Goal: Complete application form

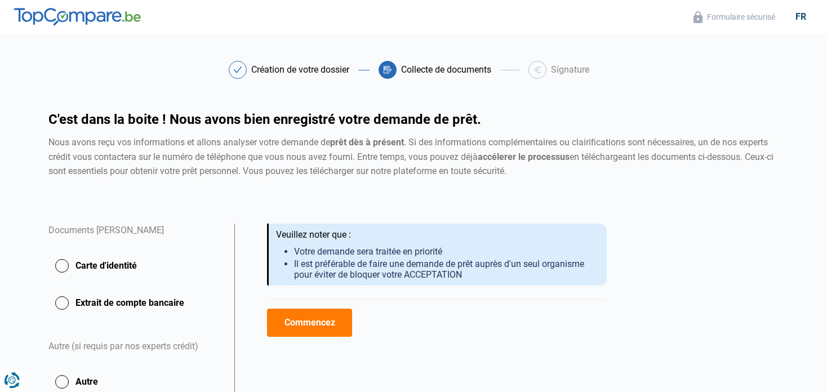
click at [90, 289] on button "Carte d'identité" at bounding box center [134, 303] width 172 height 28
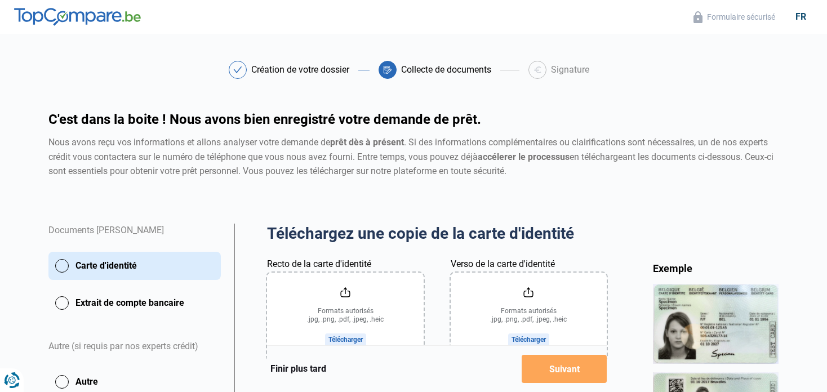
click at [335, 321] on input "Recto de la carte d'identité" at bounding box center [345, 317] width 156 height 88
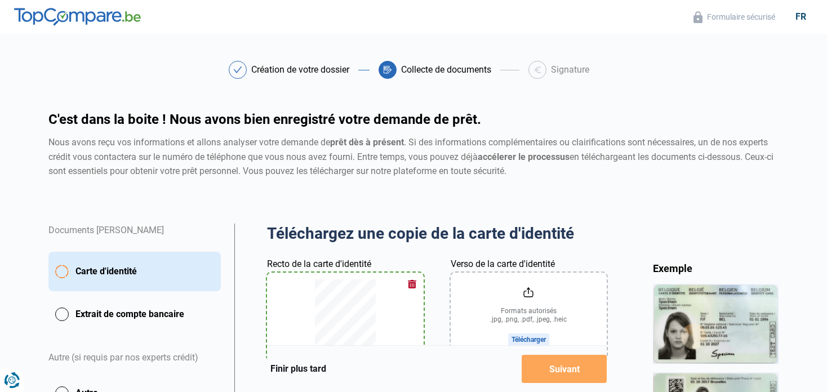
click at [517, 308] on input "Verso de la carte d'identité" at bounding box center [529, 317] width 156 height 88
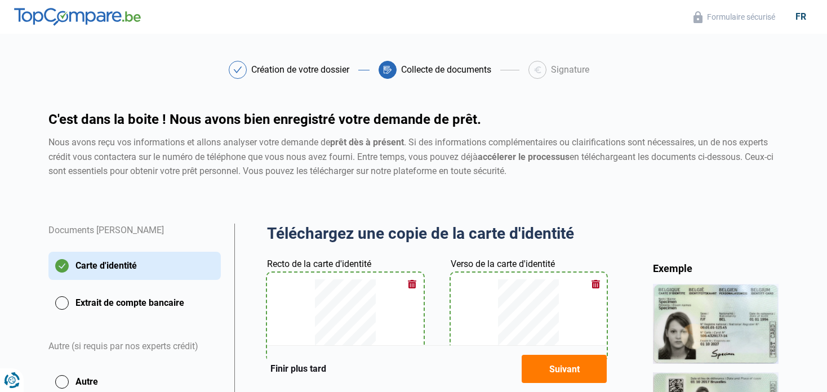
click at [64, 307] on button "Extrait de compte bancaire" at bounding box center [134, 303] width 172 height 28
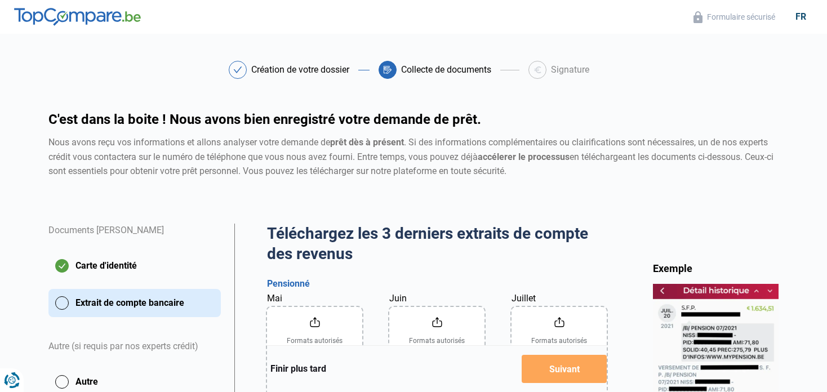
click at [317, 330] on input "Mai" at bounding box center [314, 351] width 95 height 88
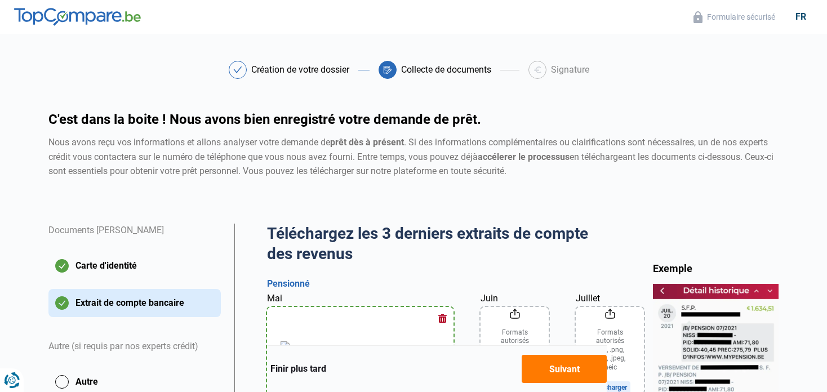
click at [481, 328] on input "Juin" at bounding box center [515, 351] width 68 height 88
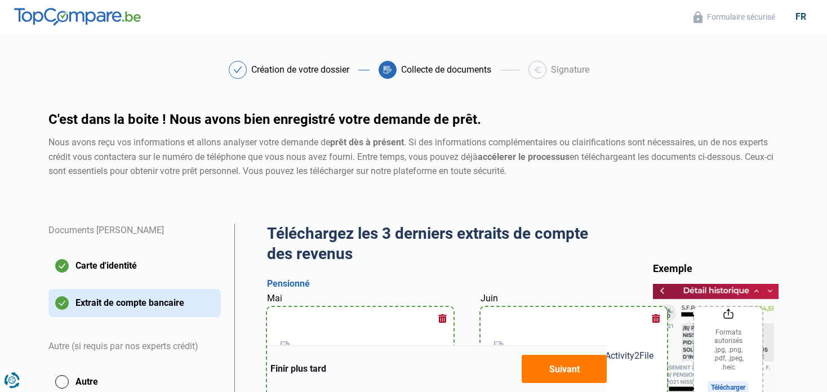
click at [694, 336] on input "Juillet" at bounding box center [728, 351] width 68 height 88
click at [310, 341] on img at bounding box center [360, 351] width 159 height 20
click at [562, 366] on button "Suivant" at bounding box center [564, 369] width 85 height 28
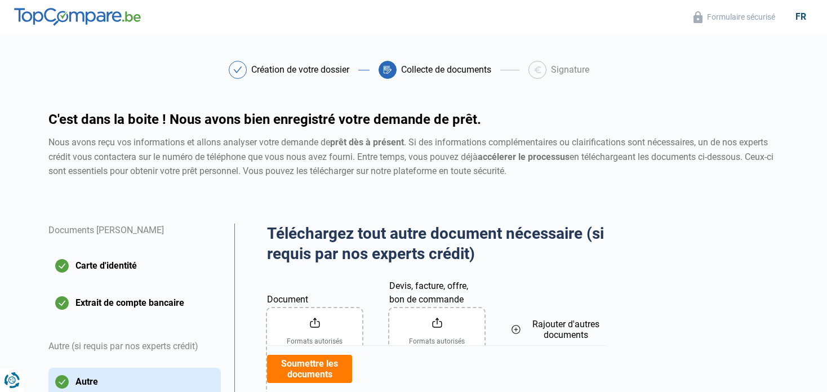
click at [307, 370] on button "Soumettre les documents" at bounding box center [309, 369] width 85 height 28
